Goal: Contribute content

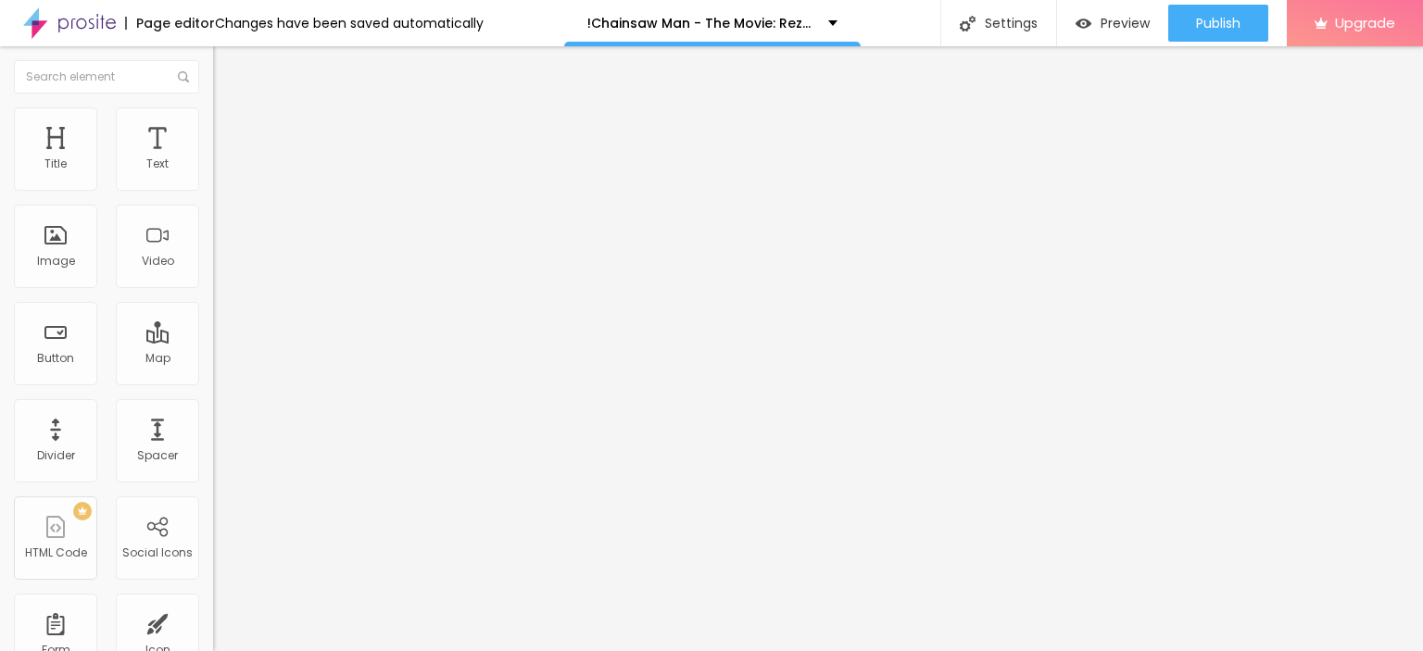
click at [213, 159] on span "Add image" at bounding box center [251, 152] width 76 height 16
click at [227, 64] on img "button" at bounding box center [234, 67] width 15 height 15
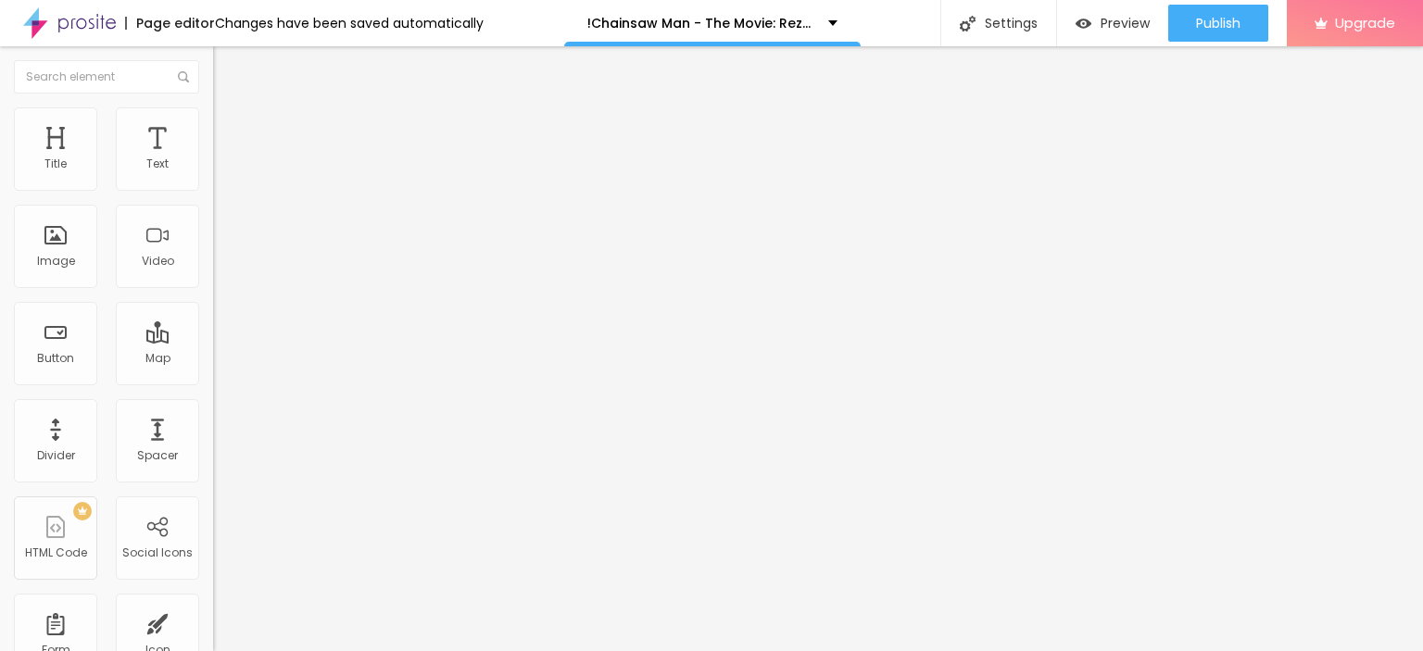
click at [227, 69] on img "button" at bounding box center [234, 67] width 15 height 15
click at [213, 174] on input "Click me" at bounding box center [324, 165] width 222 height 19
paste input "LICK HERE ▶️ Chainsaw Man - The Movie: Reze Arc [2025] ]"
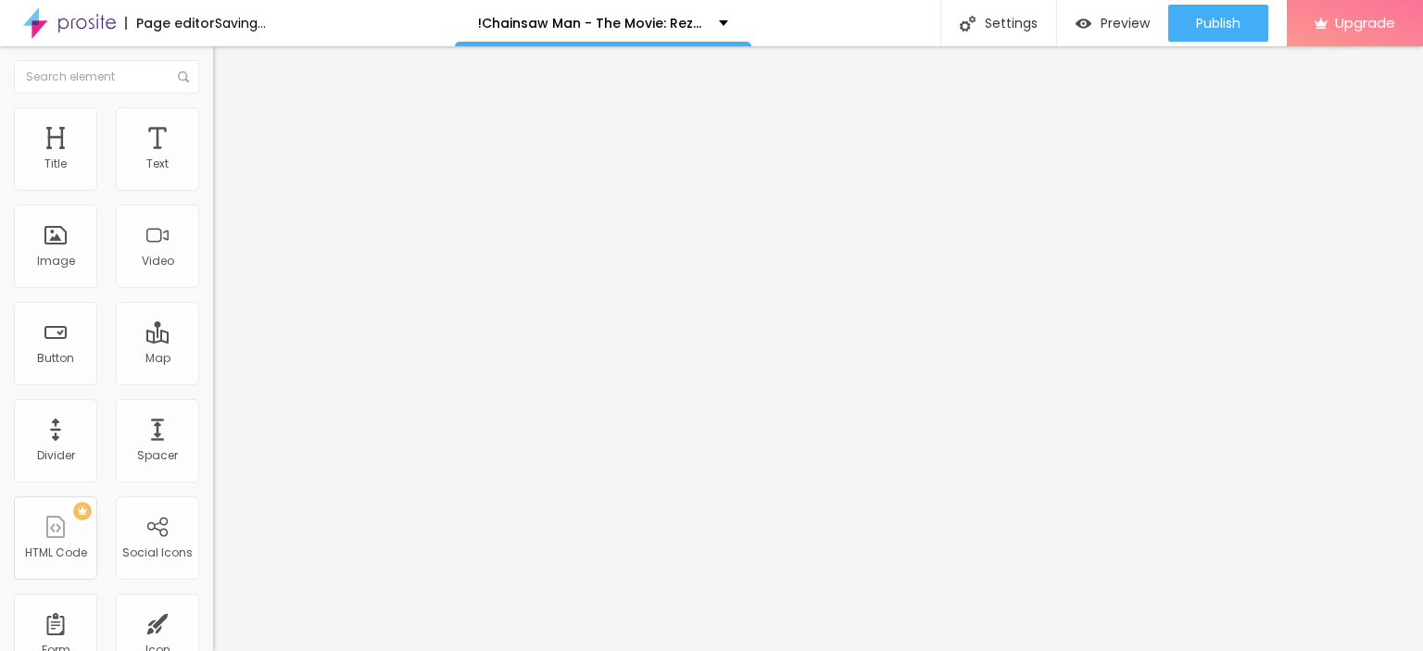
type input "CLICK HERE ▶️ Chainsaw Man - The Movie: Reze Arc [2025] ]"
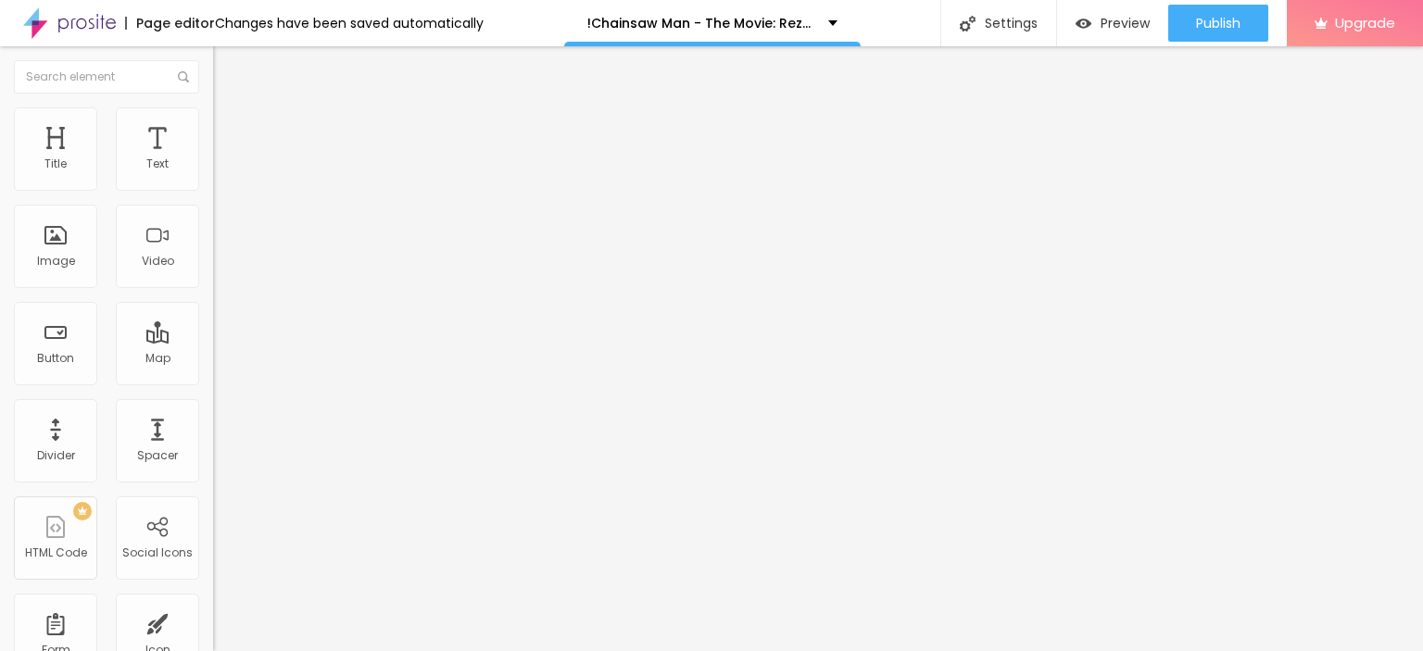
click at [213, 382] on input "https://" at bounding box center [324, 372] width 222 height 19
paste input "[DOMAIN_NAME]/en/movie/1218925/pro"
type input "[URL][DOMAIN_NAME]"
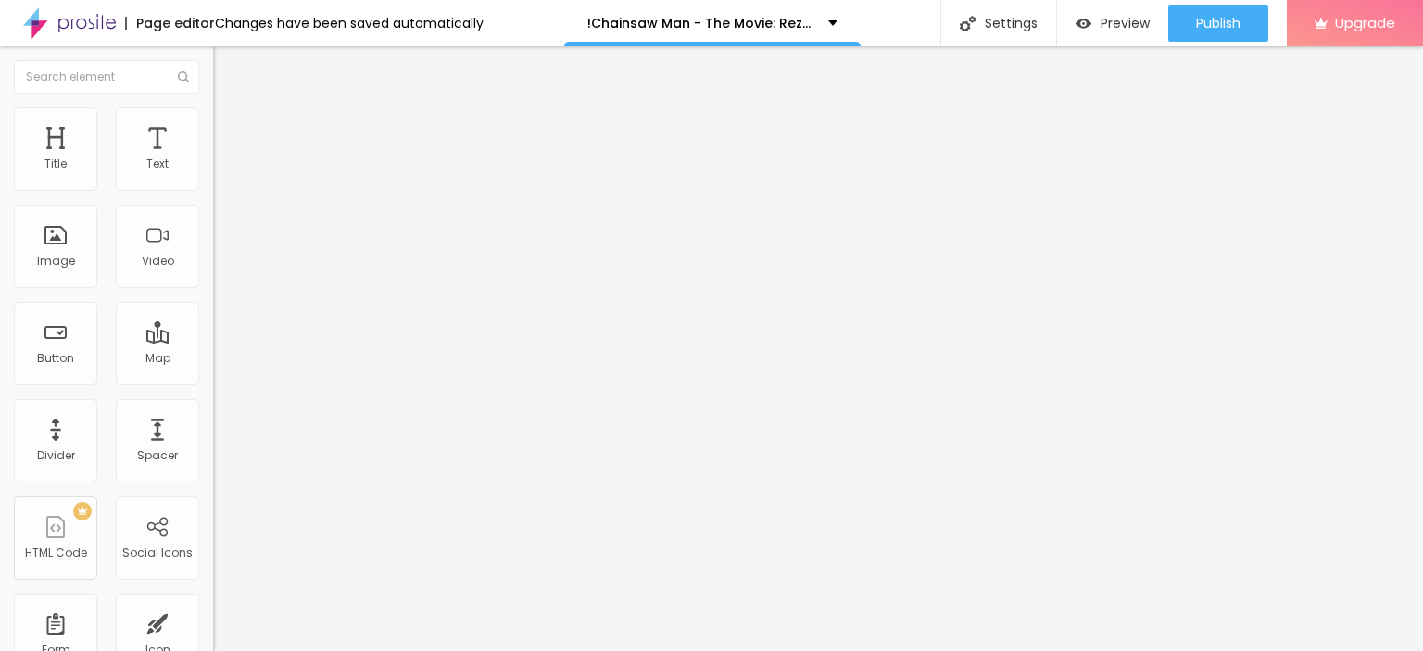
click at [213, 223] on div at bounding box center [319, 215] width 213 height 15
click at [227, 69] on img "button" at bounding box center [234, 67] width 15 height 15
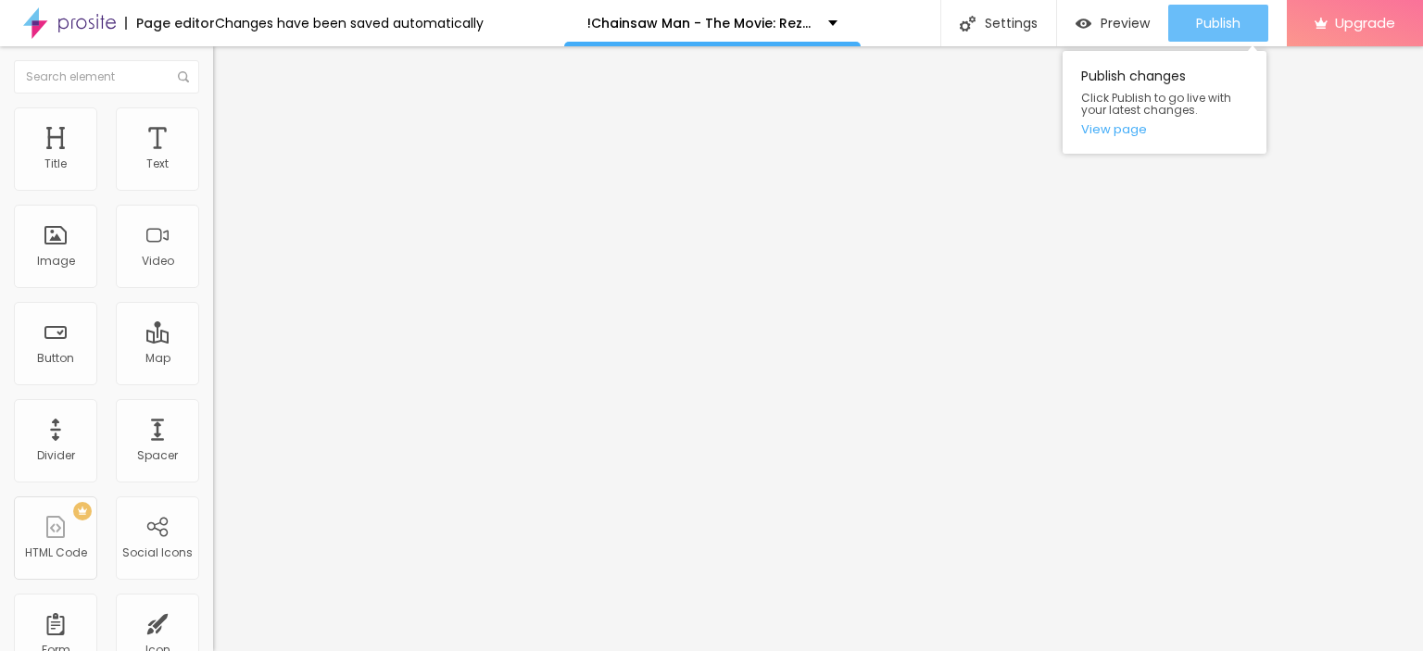
click at [1204, 23] on span "Publish" at bounding box center [1218, 23] width 44 height 15
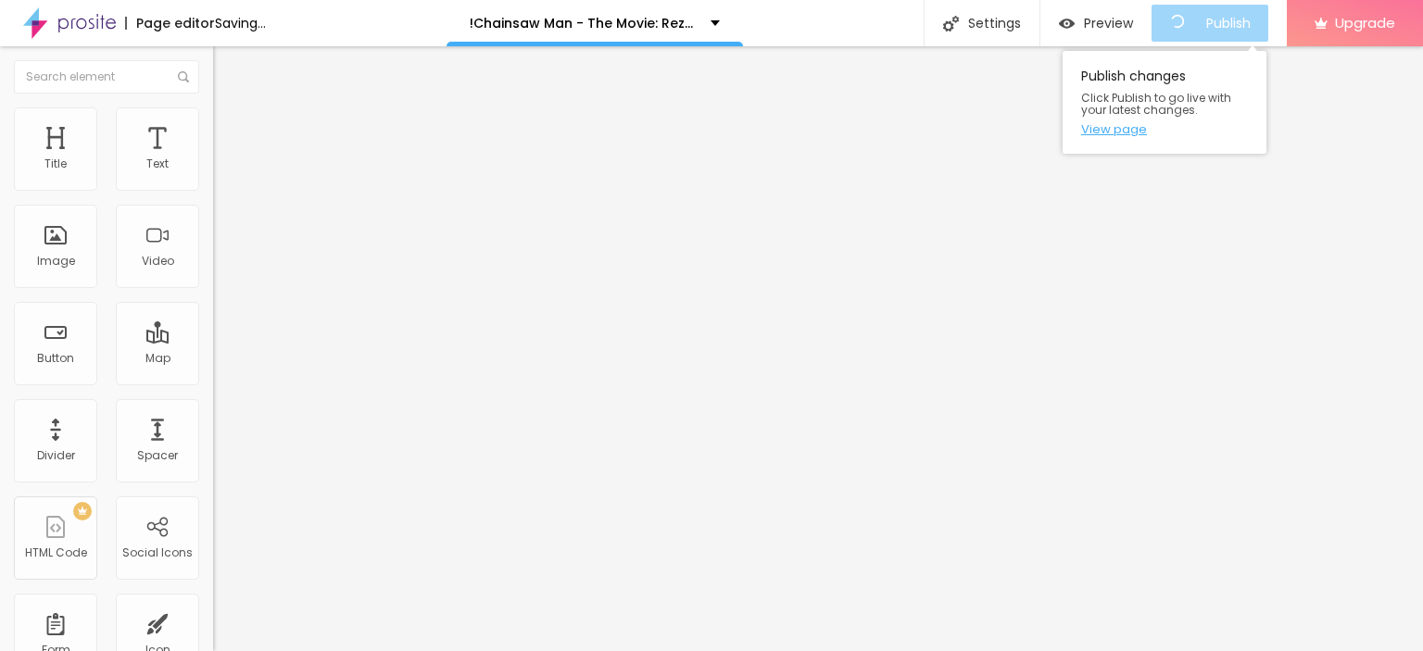
click at [1123, 124] on link "View page" at bounding box center [1164, 129] width 167 height 12
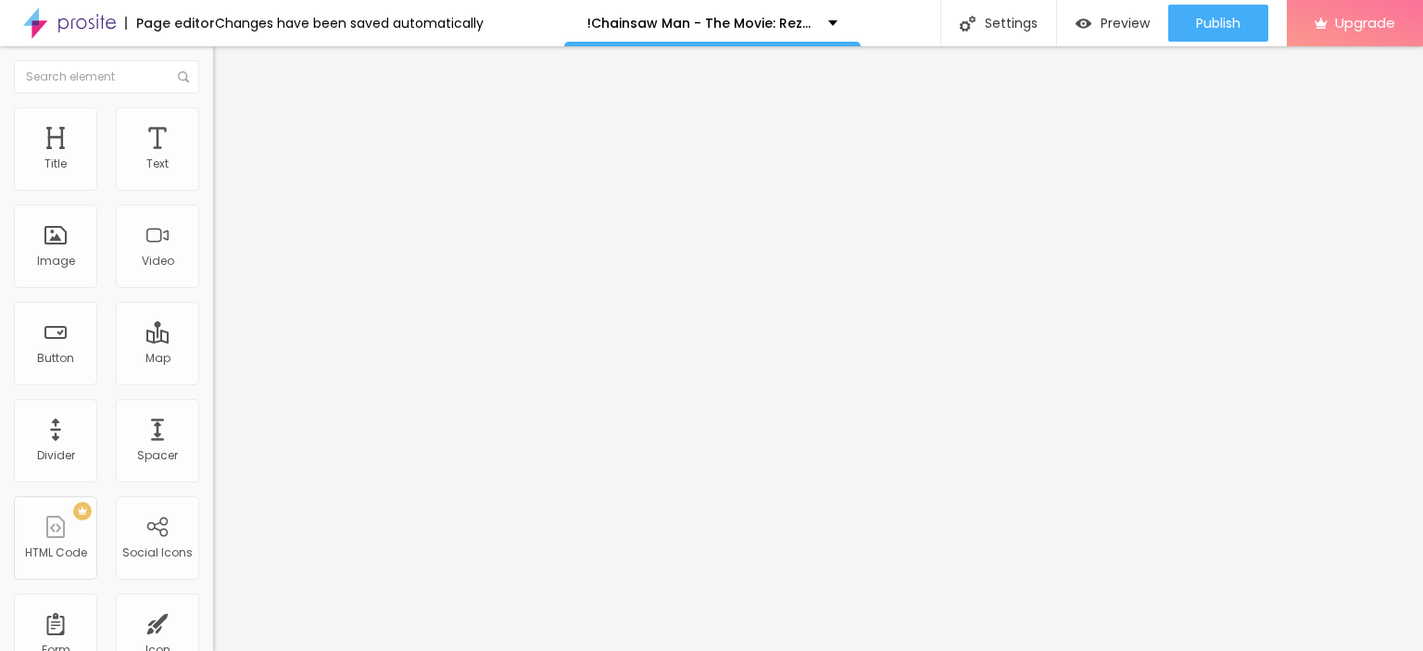
click at [99, 13] on img at bounding box center [69, 23] width 93 height 46
